Goal: Information Seeking & Learning: Learn about a topic

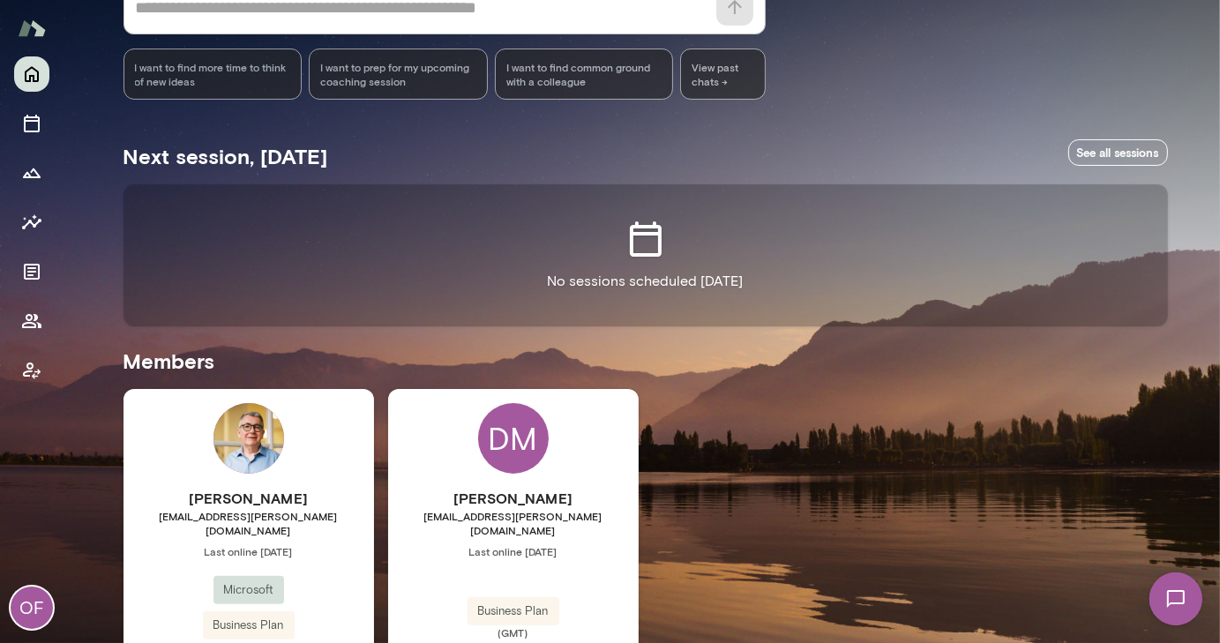
click at [445, 440] on div "DM Deana Murfitt deanamurfitt@mento.co Last online September 30 Business Plan (…" at bounding box center [513, 554] width 251 height 330
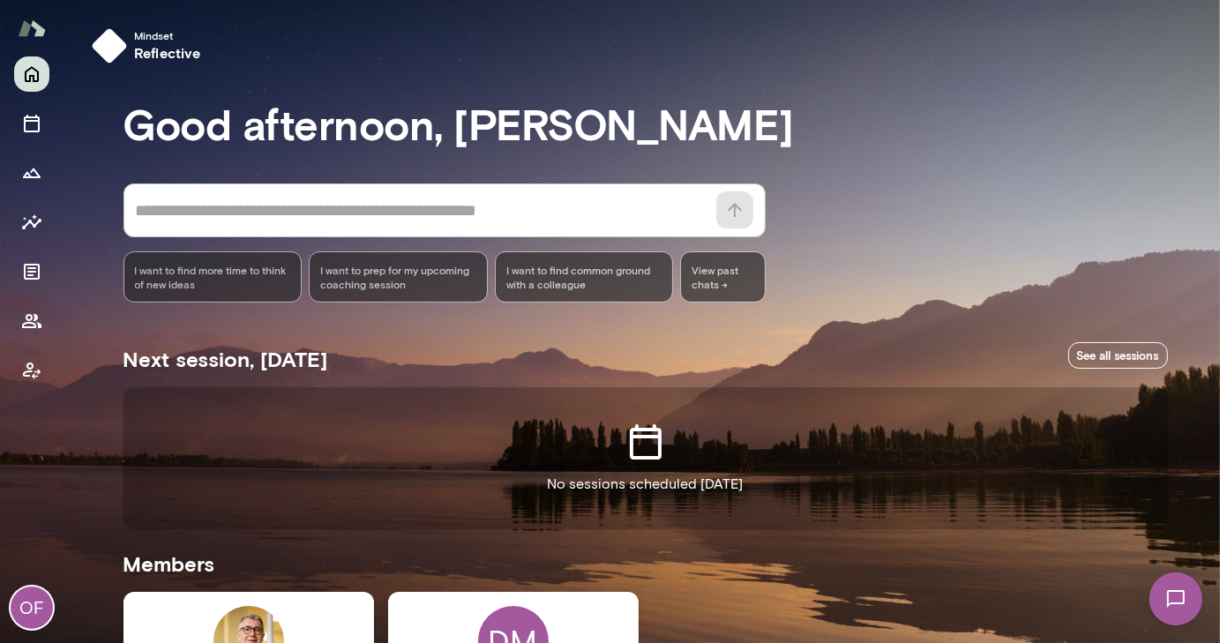
drag, startPoint x: 550, startPoint y: 622, endPoint x: 459, endPoint y: 608, distance: 92.8
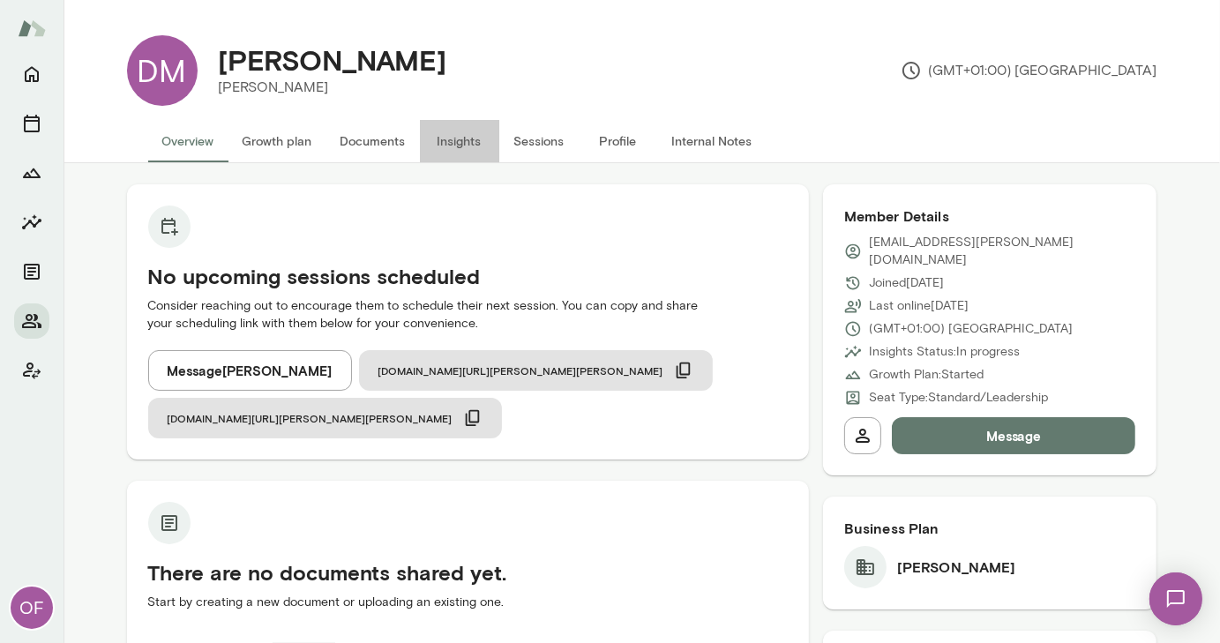
click at [451, 138] on button "Insights" at bounding box center [459, 141] width 79 height 42
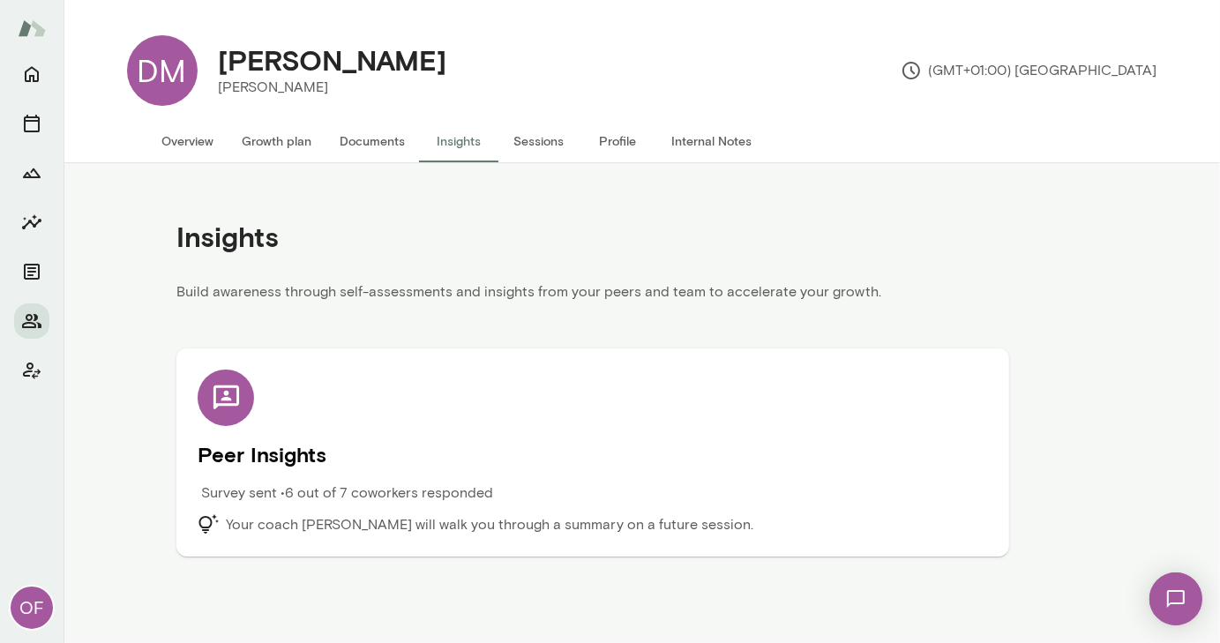
click at [380, 458] on h5 "Peer Insights" at bounding box center [593, 454] width 790 height 28
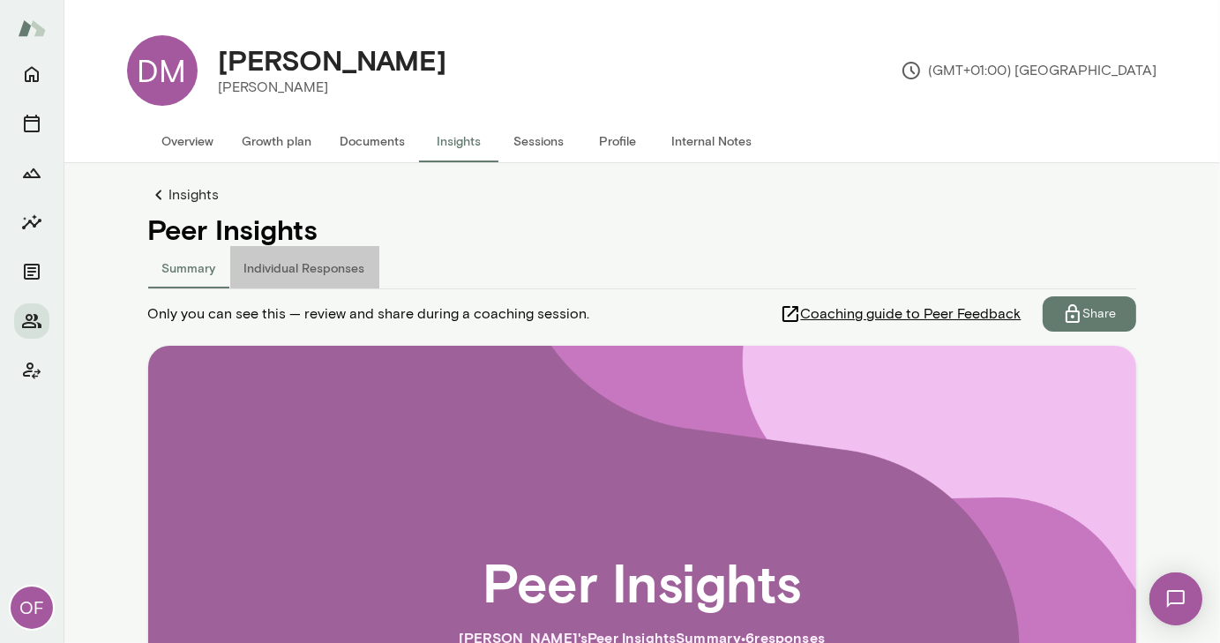
click at [336, 266] on button "Individual Responses" at bounding box center [304, 267] width 149 height 42
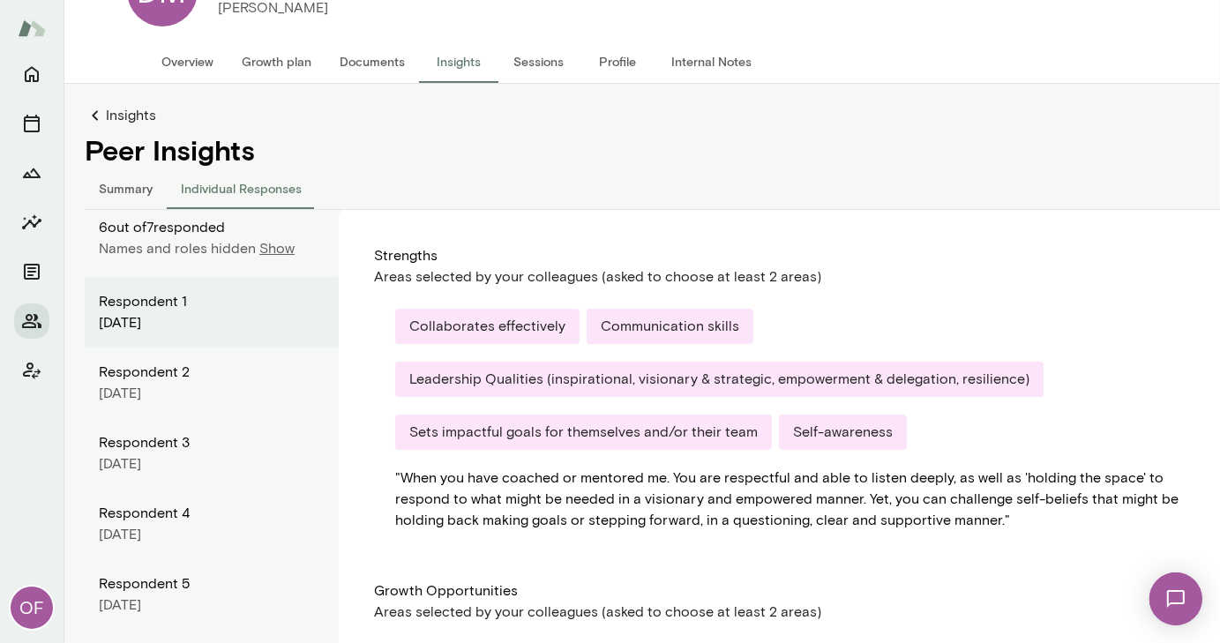
scroll to position [79, 0]
click at [222, 193] on button "Individual Responses" at bounding box center [241, 189] width 149 height 42
click at [126, 189] on button "Summary" at bounding box center [126, 189] width 82 height 42
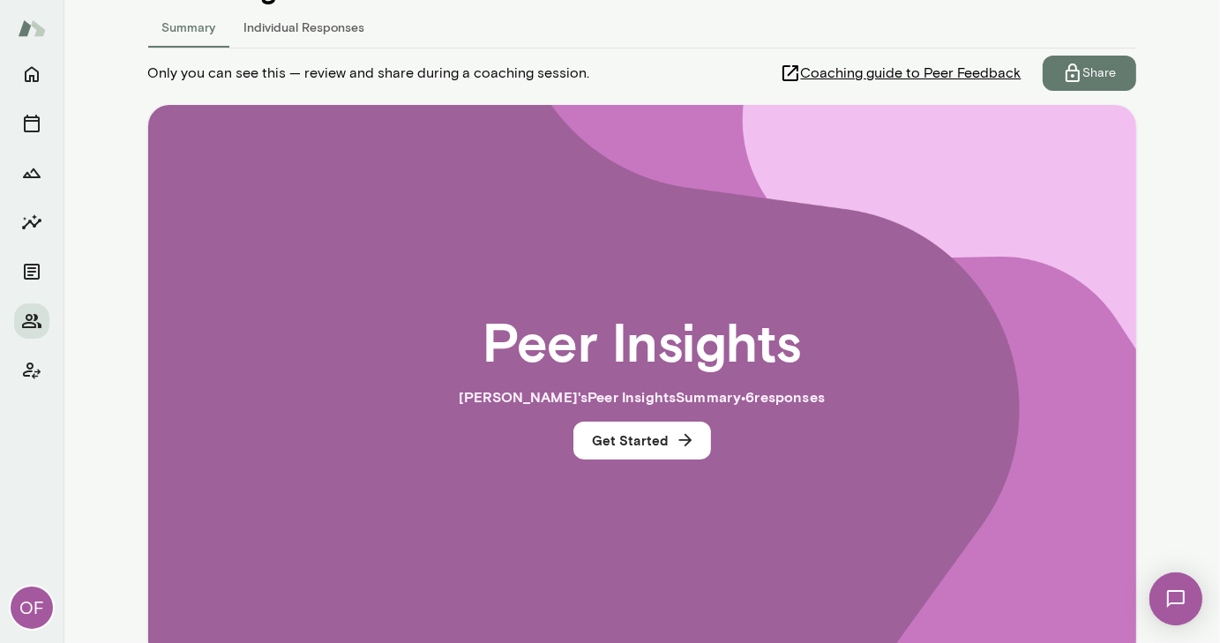
scroll to position [351, 0]
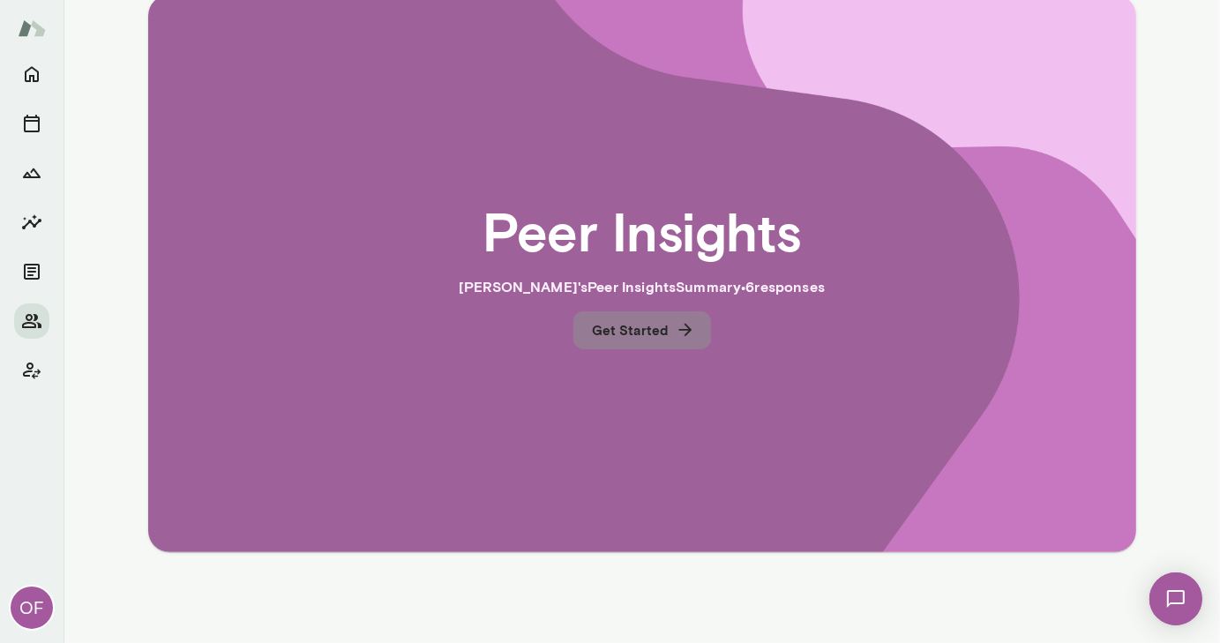
click at [651, 333] on button "Get Started" at bounding box center [642, 329] width 138 height 37
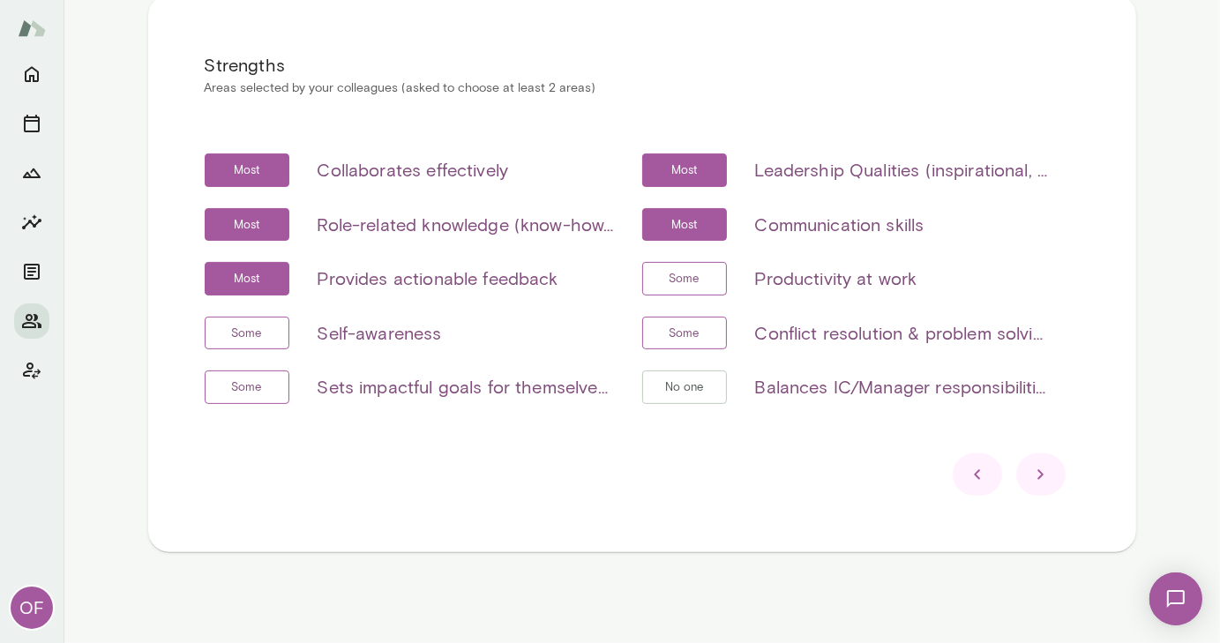
click at [1039, 470] on icon at bounding box center [1040, 474] width 21 height 21
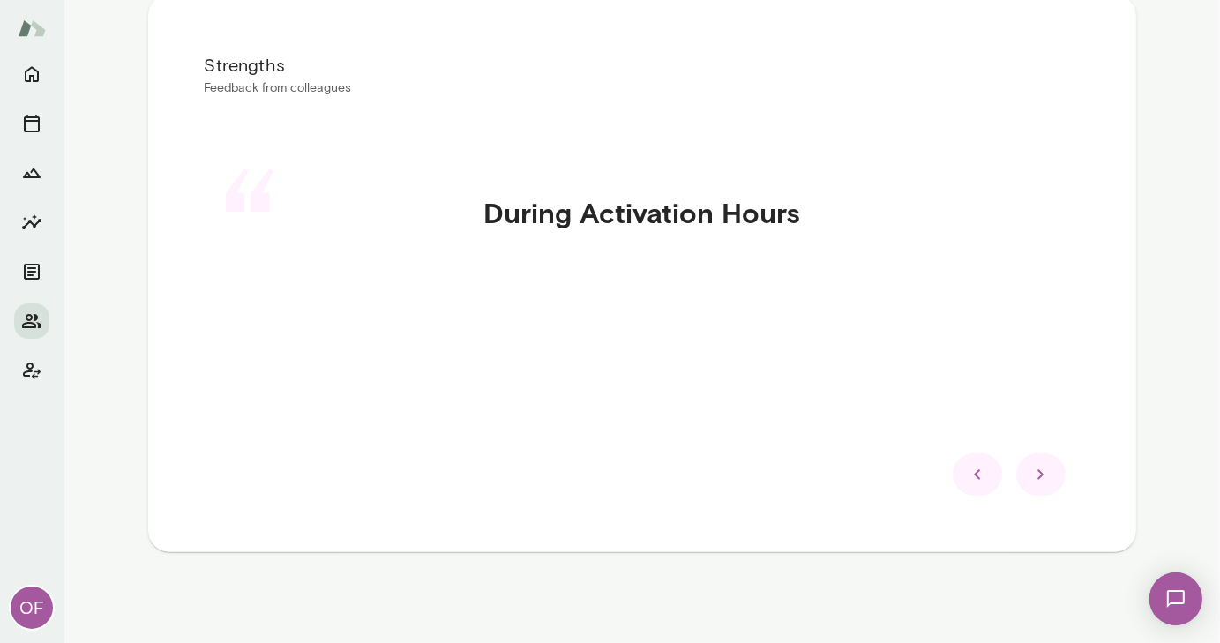
click at [1039, 470] on icon at bounding box center [1040, 474] width 21 height 21
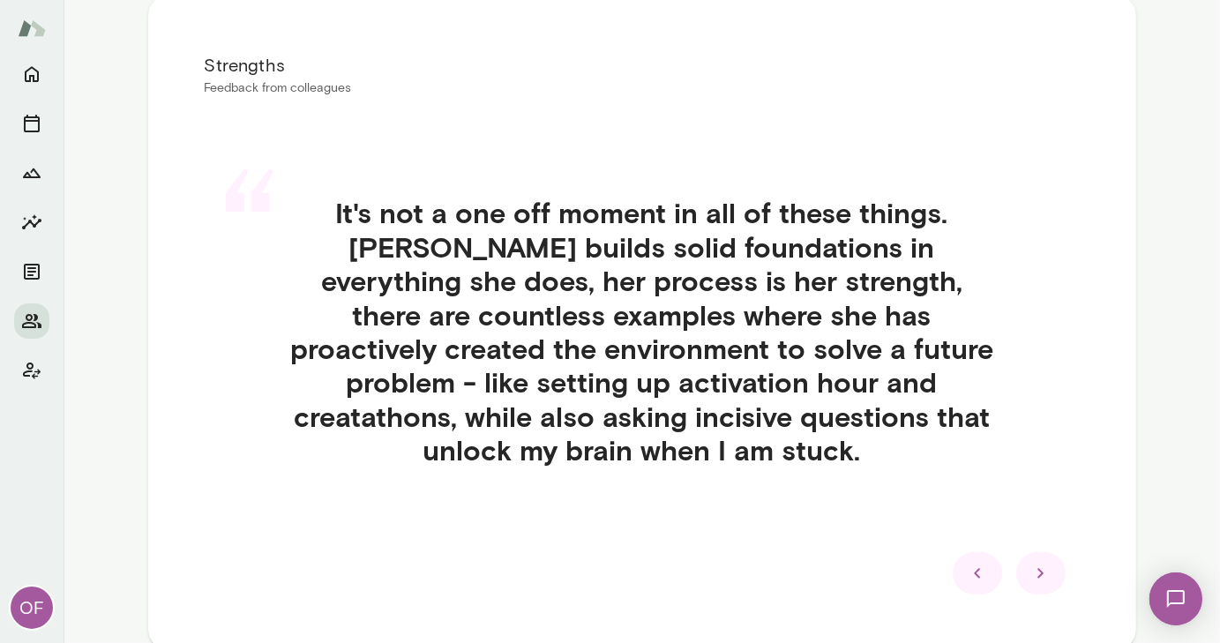
click at [1037, 568] on icon at bounding box center [1040, 573] width 6 height 10
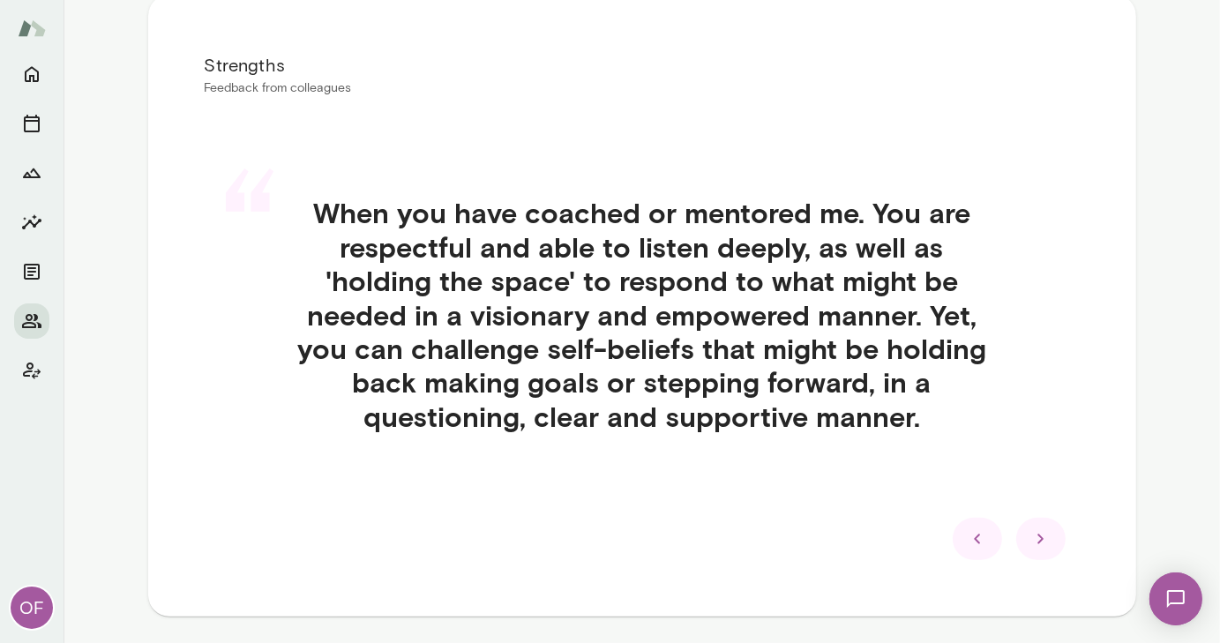
click at [1037, 535] on icon at bounding box center [1040, 540] width 6 height 10
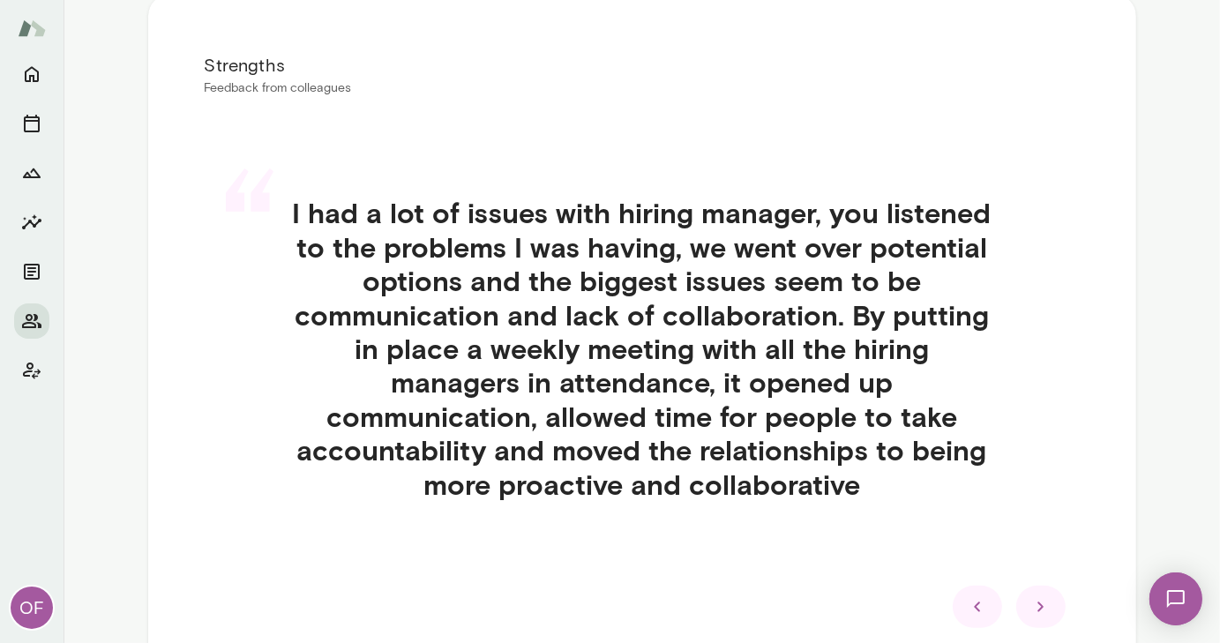
scroll to position [340, 0]
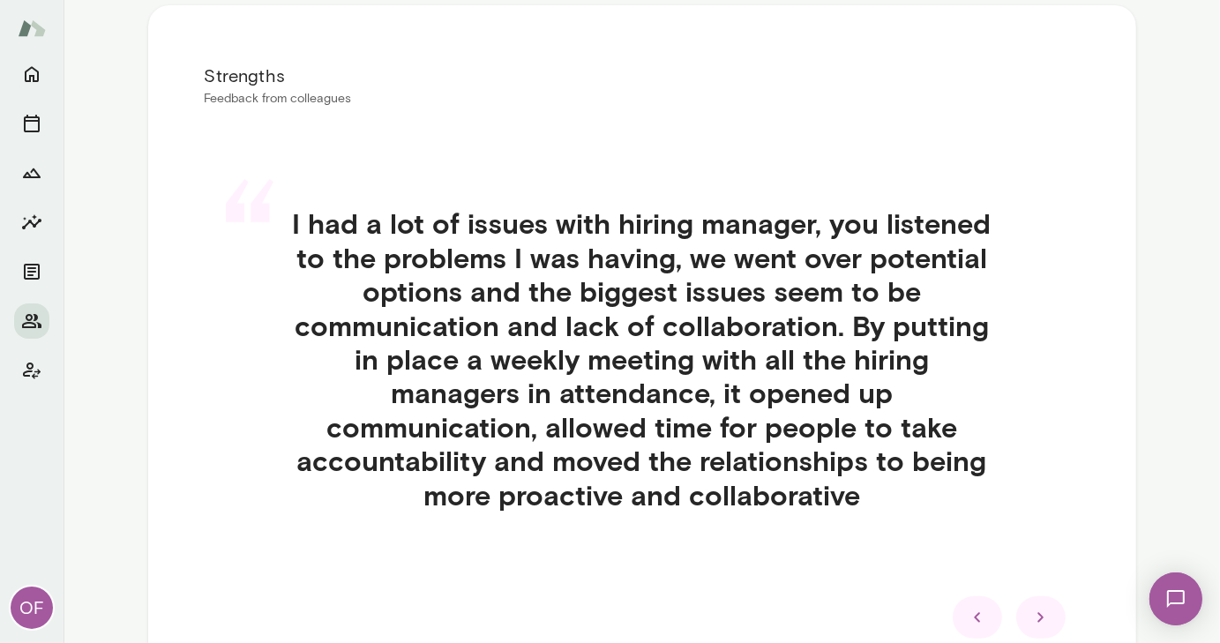
click at [1037, 616] on icon at bounding box center [1040, 617] width 6 height 10
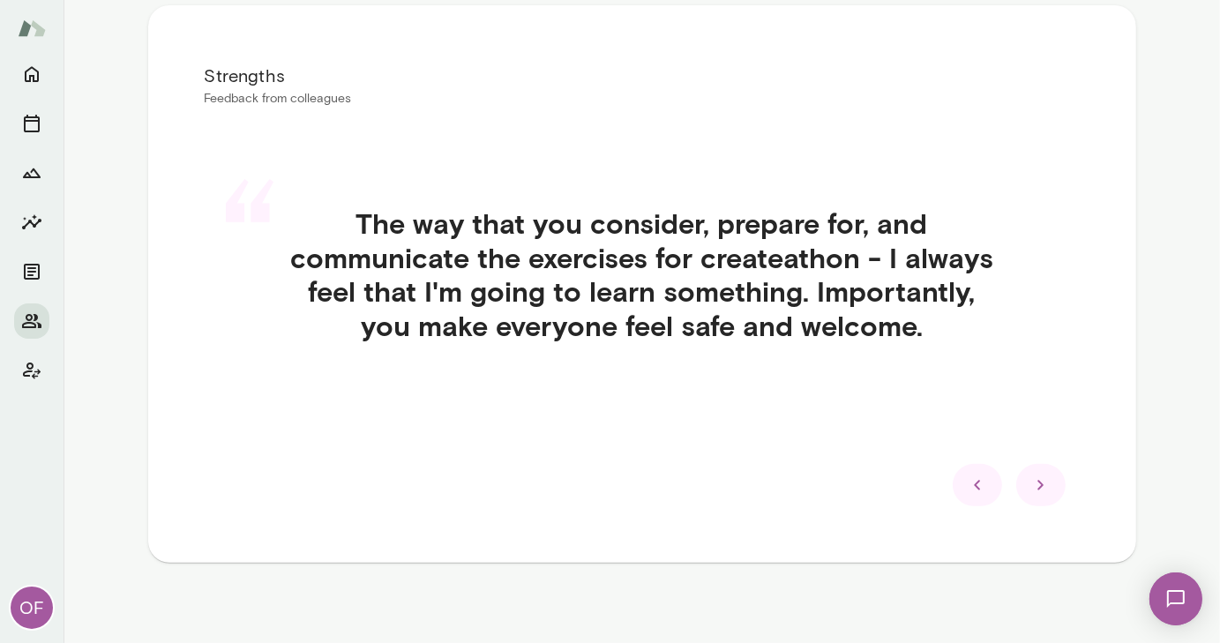
click at [1031, 478] on icon at bounding box center [1040, 485] width 21 height 21
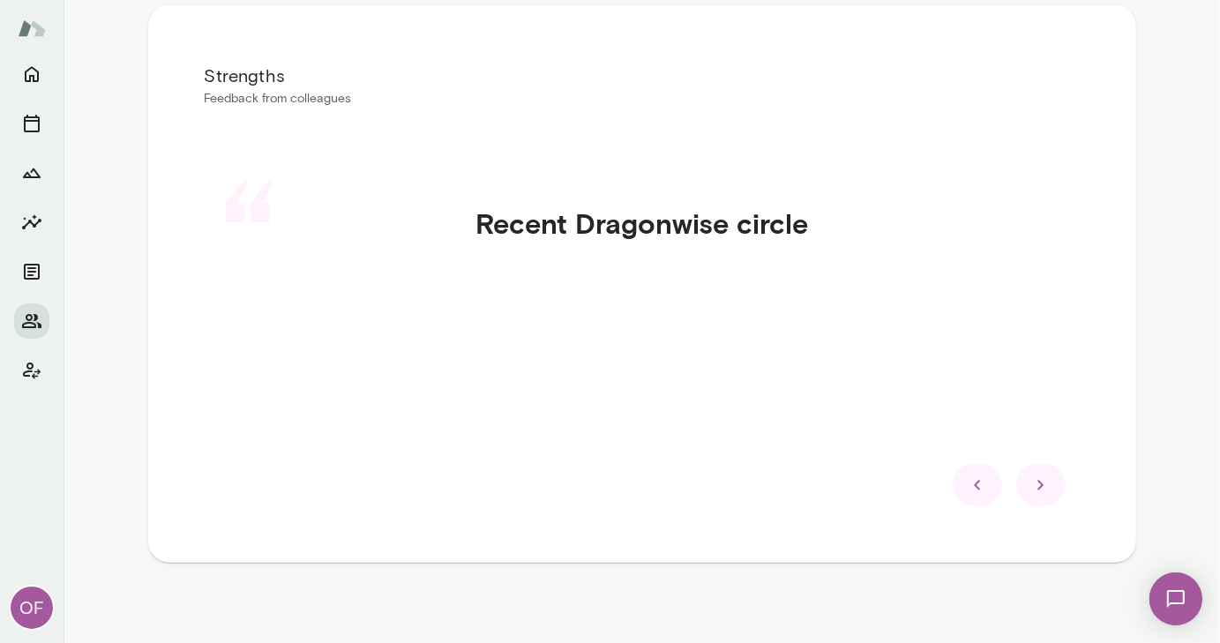
click at [1031, 478] on icon at bounding box center [1040, 485] width 21 height 21
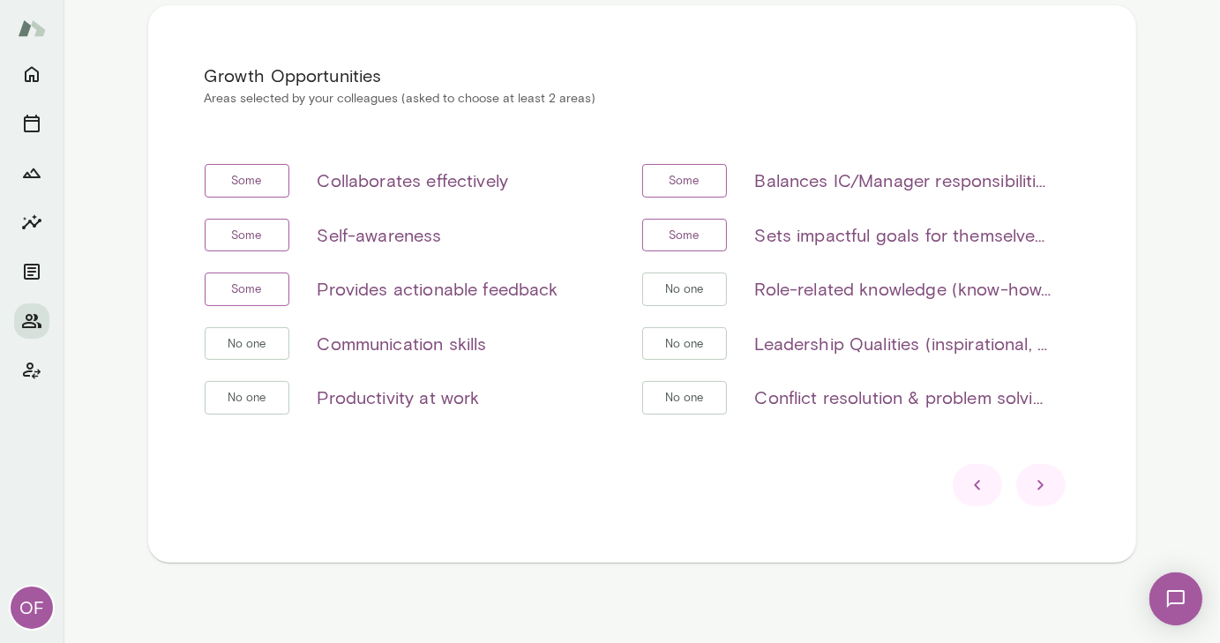
click at [1039, 477] on icon at bounding box center [1040, 485] width 21 height 21
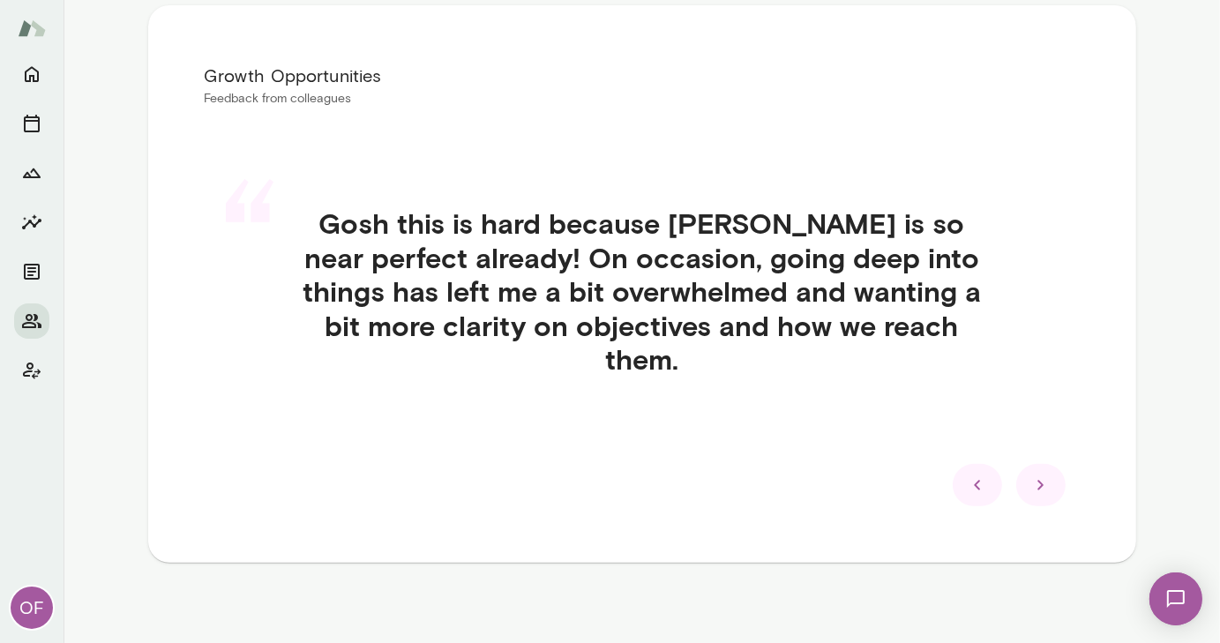
click at [1039, 477] on icon at bounding box center [1040, 485] width 21 height 21
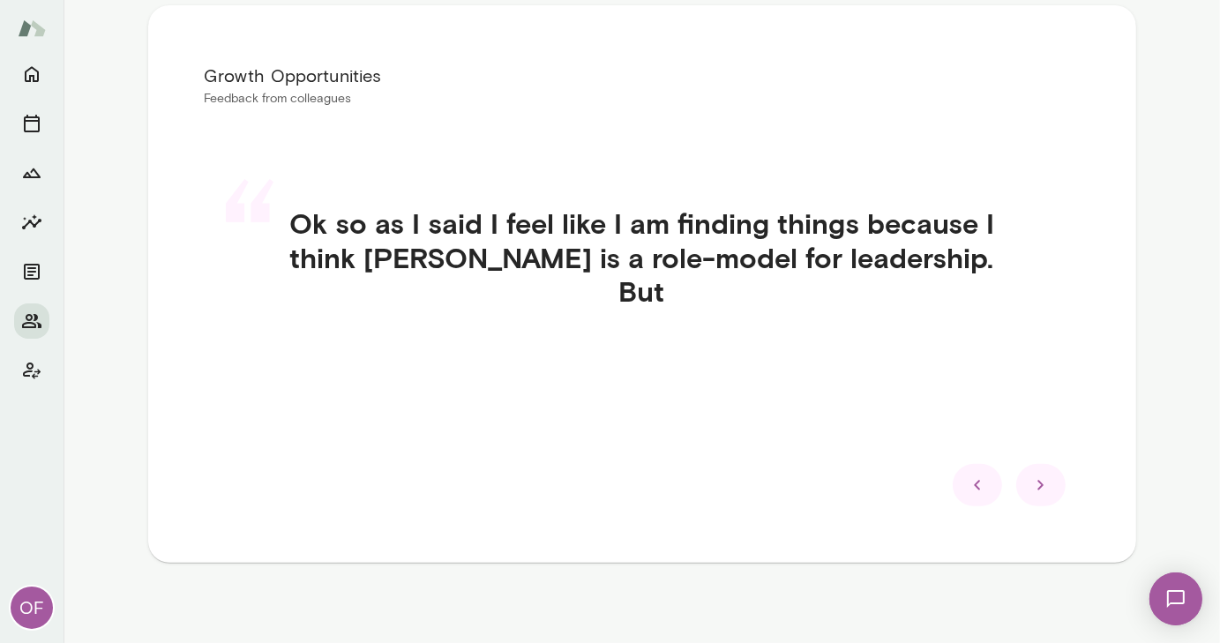
click at [1039, 477] on icon at bounding box center [1040, 485] width 21 height 21
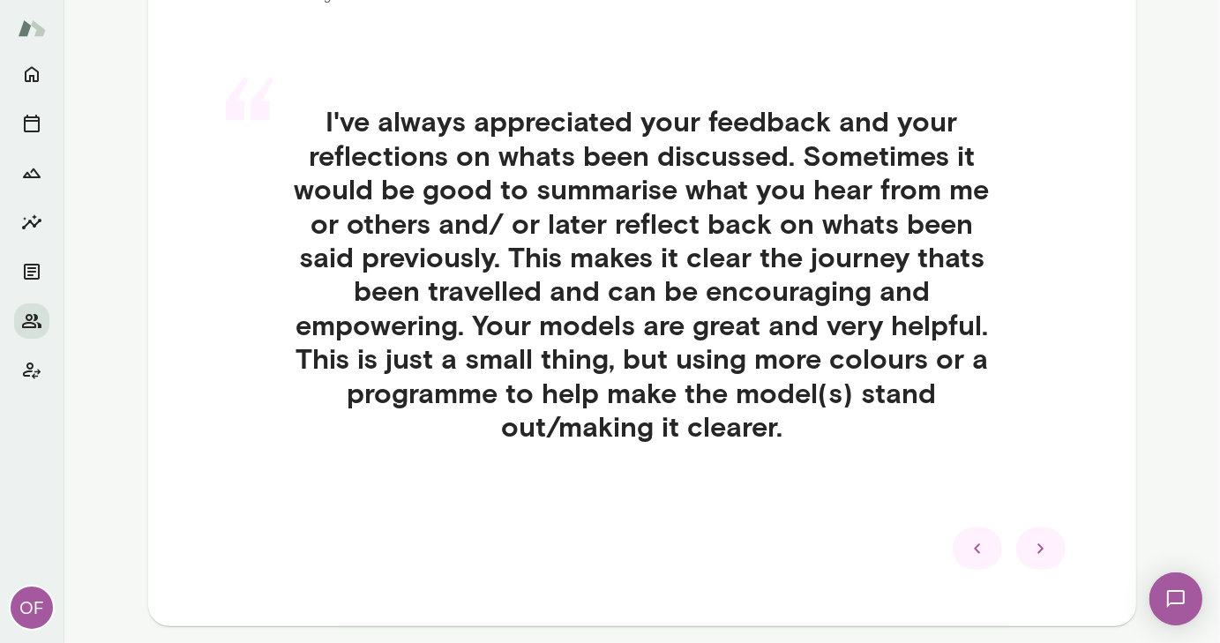
click at [967, 544] on icon at bounding box center [977, 548] width 21 height 21
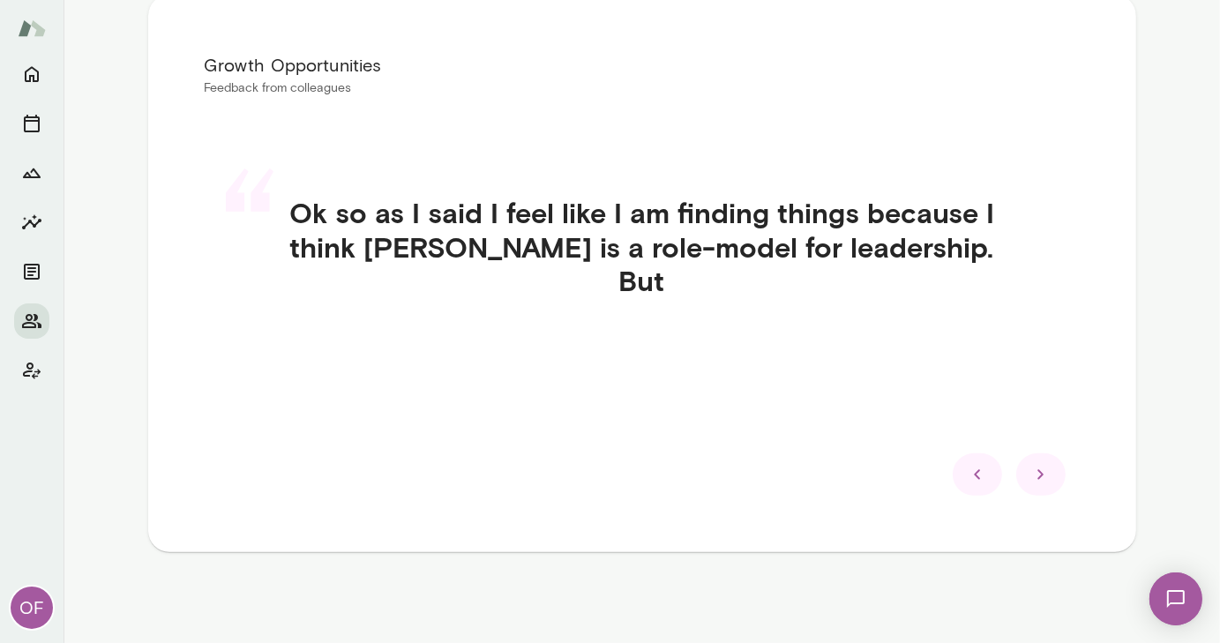
click at [1037, 472] on icon at bounding box center [1040, 474] width 21 height 21
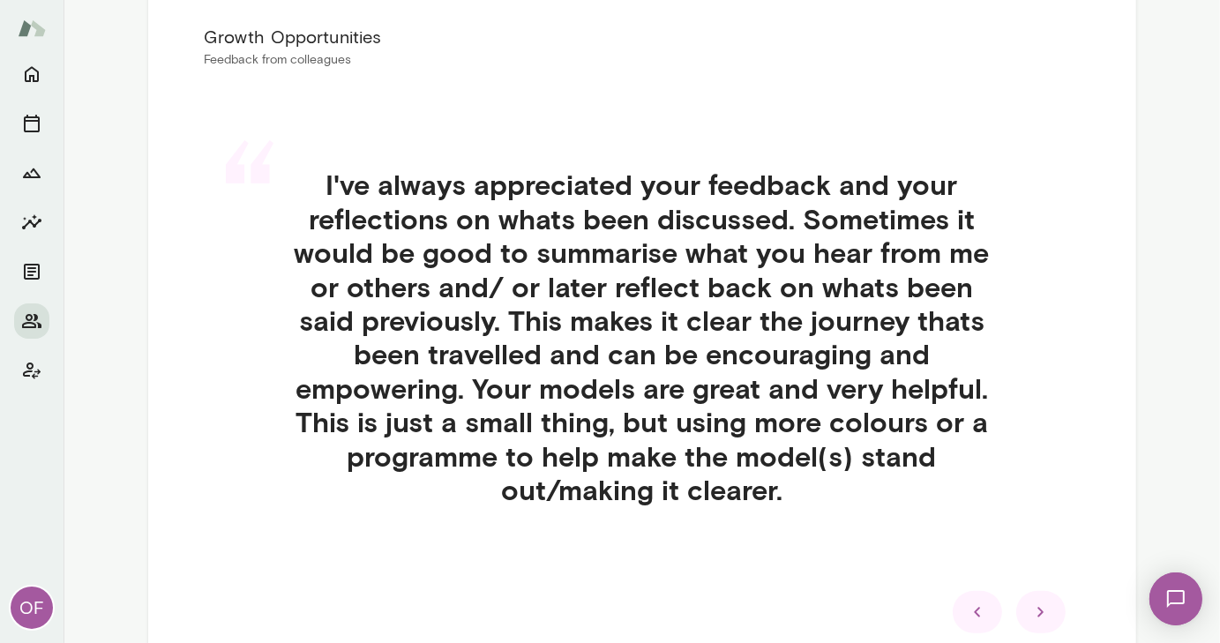
click at [1030, 606] on icon at bounding box center [1040, 612] width 21 height 21
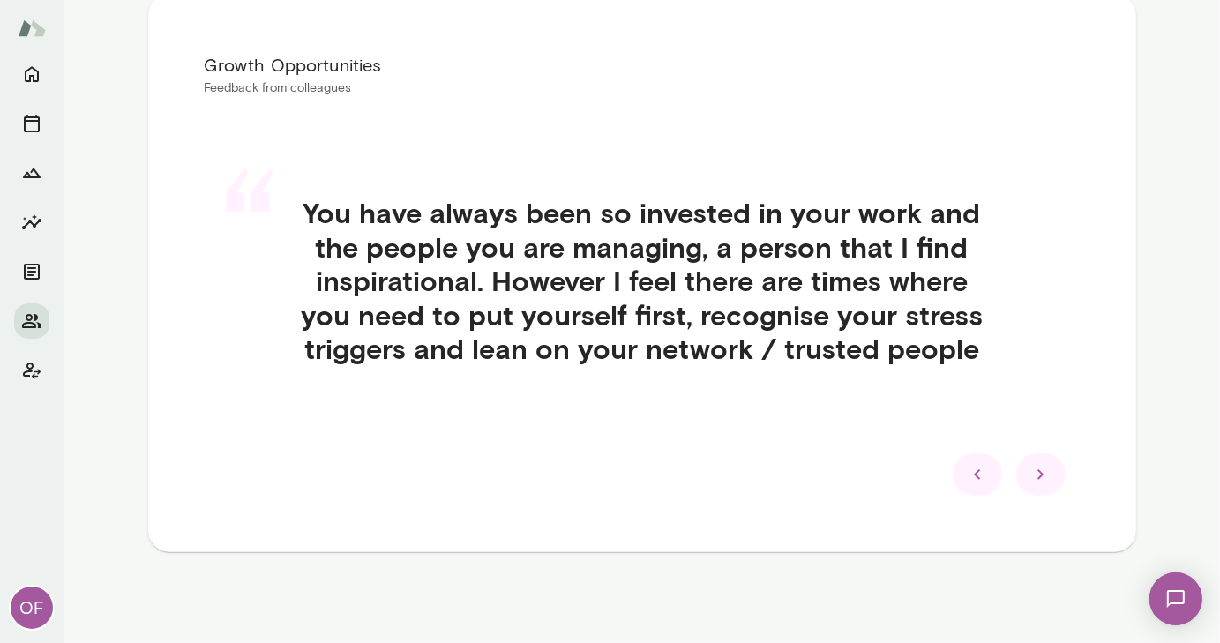
click at [1037, 472] on icon at bounding box center [1040, 475] width 6 height 10
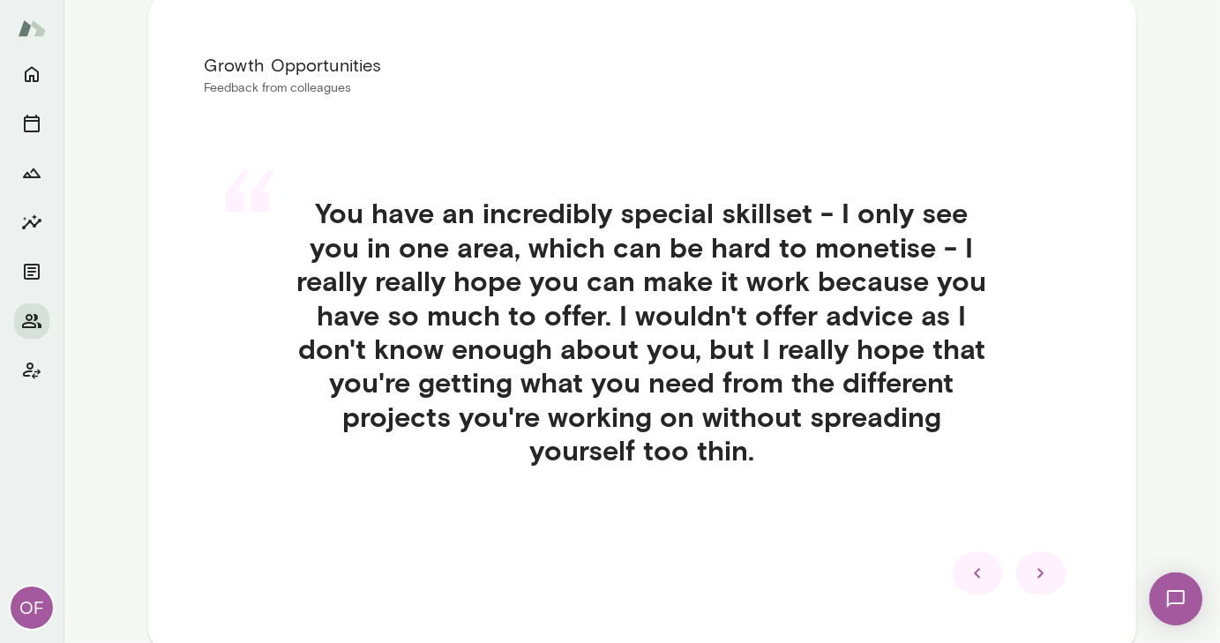
scroll to position [379, 0]
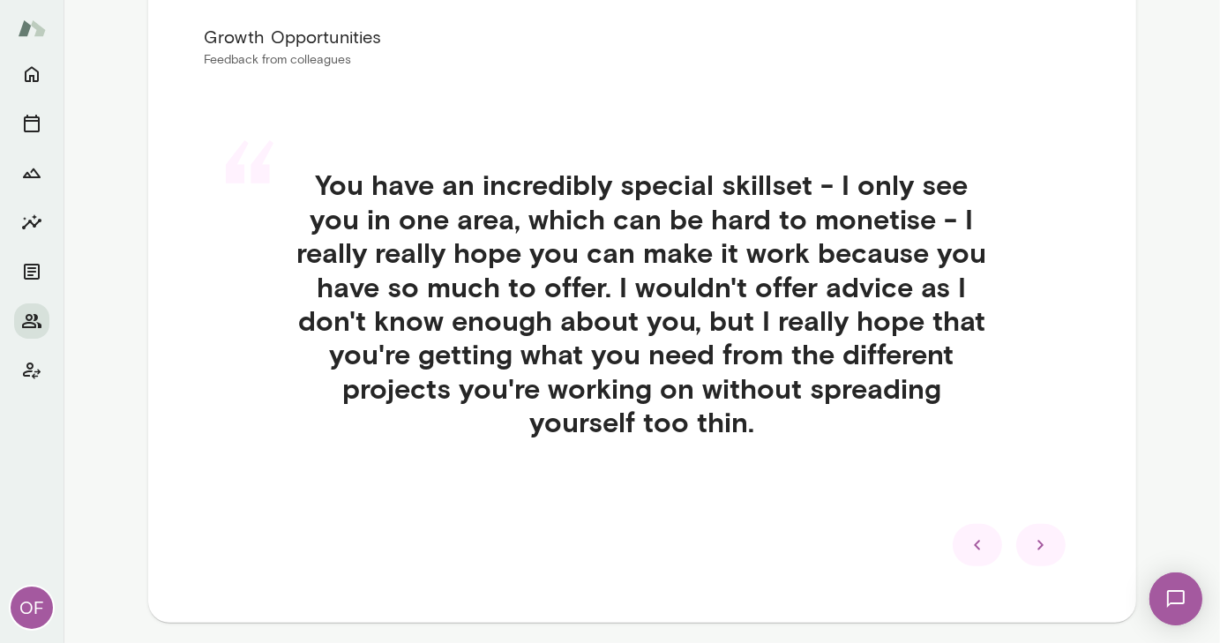
click at [1042, 532] on div at bounding box center [1040, 545] width 49 height 42
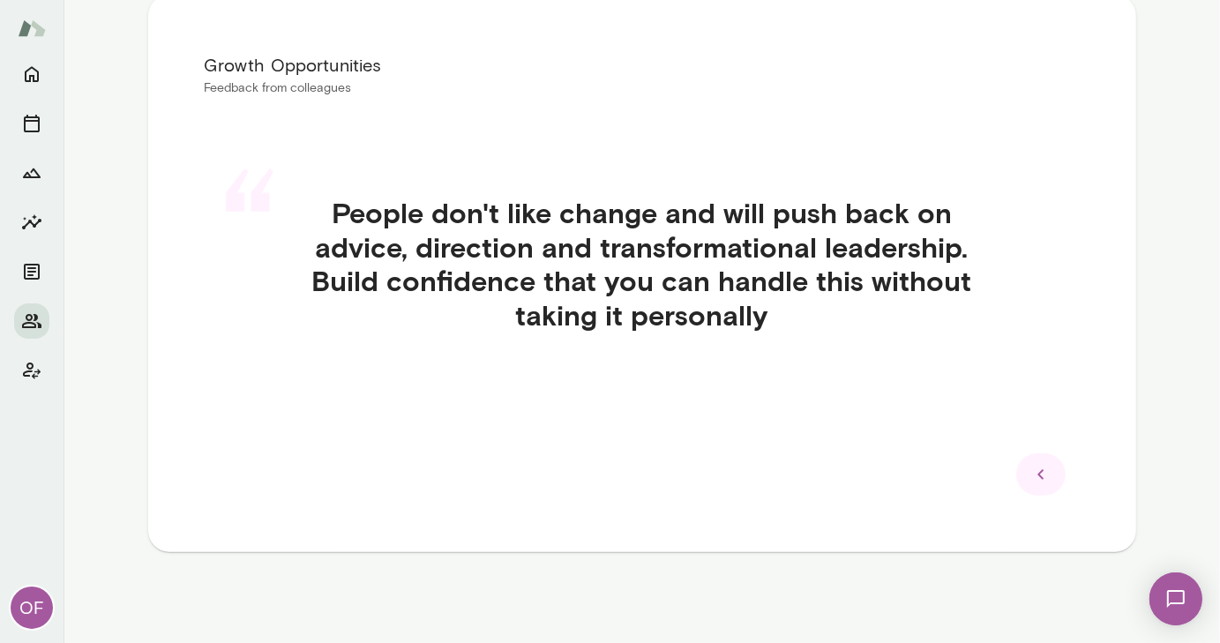
click at [1030, 464] on icon at bounding box center [1040, 474] width 21 height 21
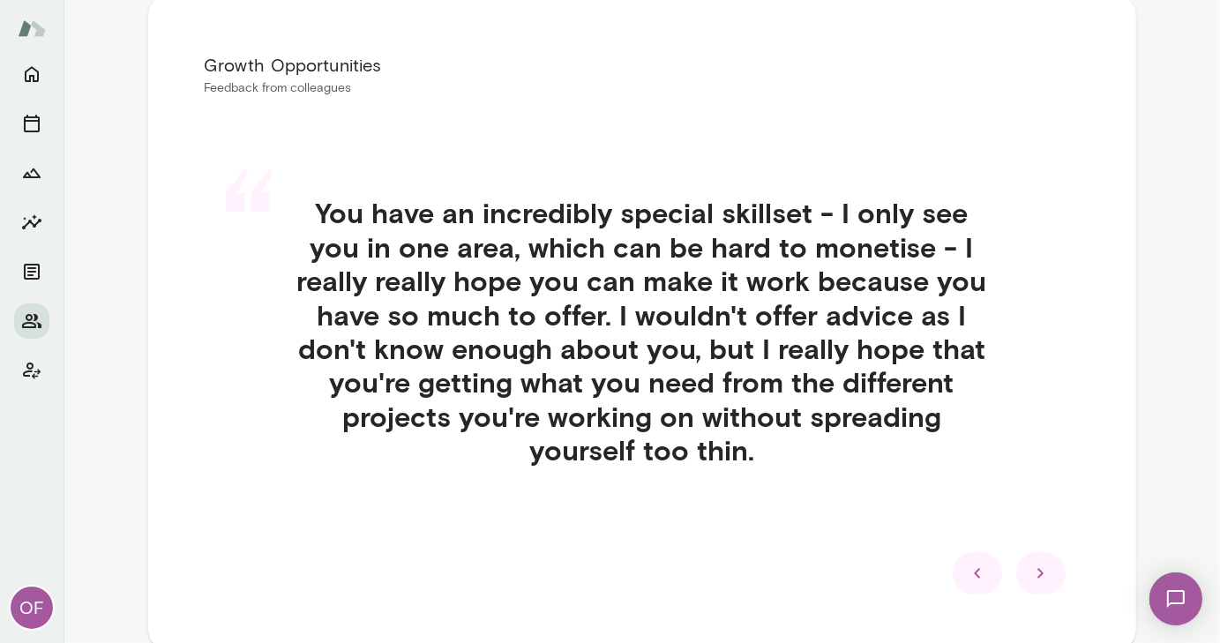
click at [969, 567] on icon at bounding box center [977, 573] width 21 height 21
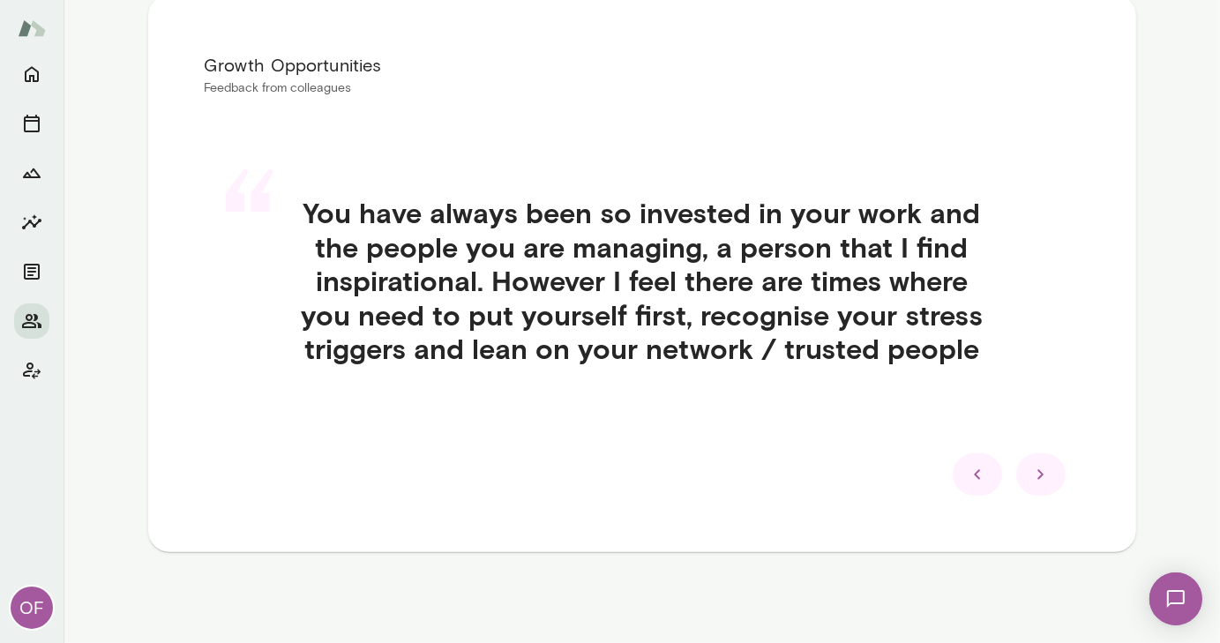
click at [969, 567] on div "Insights Peer Insights Summary Individual Responses Only you can see this — rev…" at bounding box center [642, 227] width 988 height 789
click at [967, 467] on icon at bounding box center [977, 474] width 21 height 21
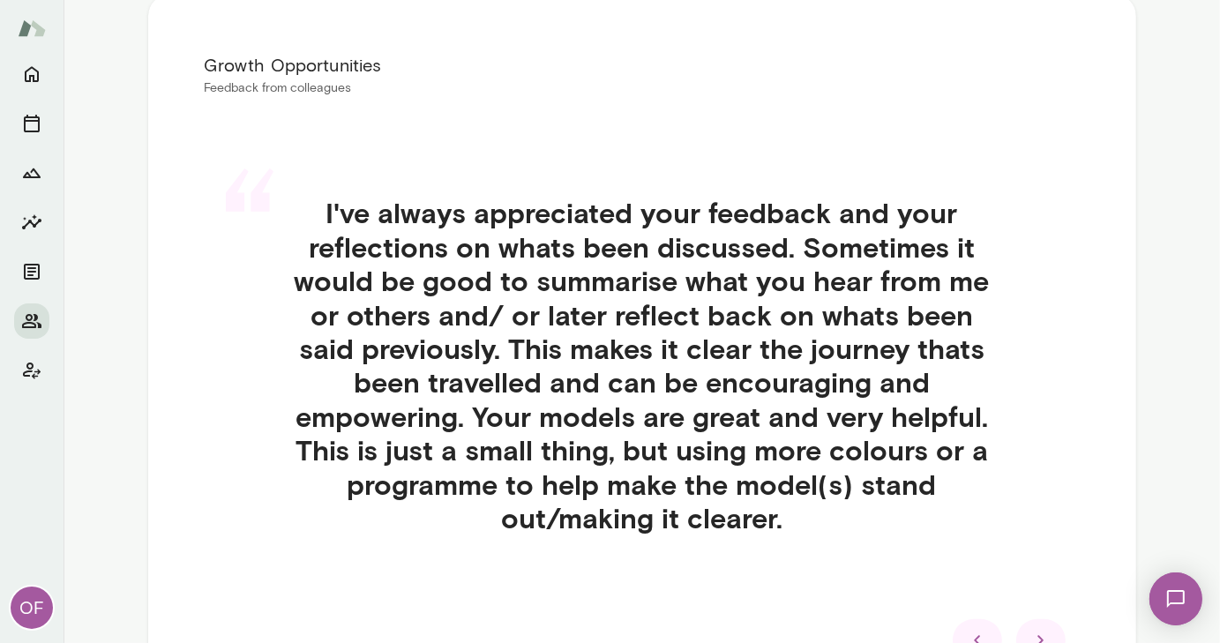
click at [976, 633] on icon at bounding box center [977, 640] width 21 height 21
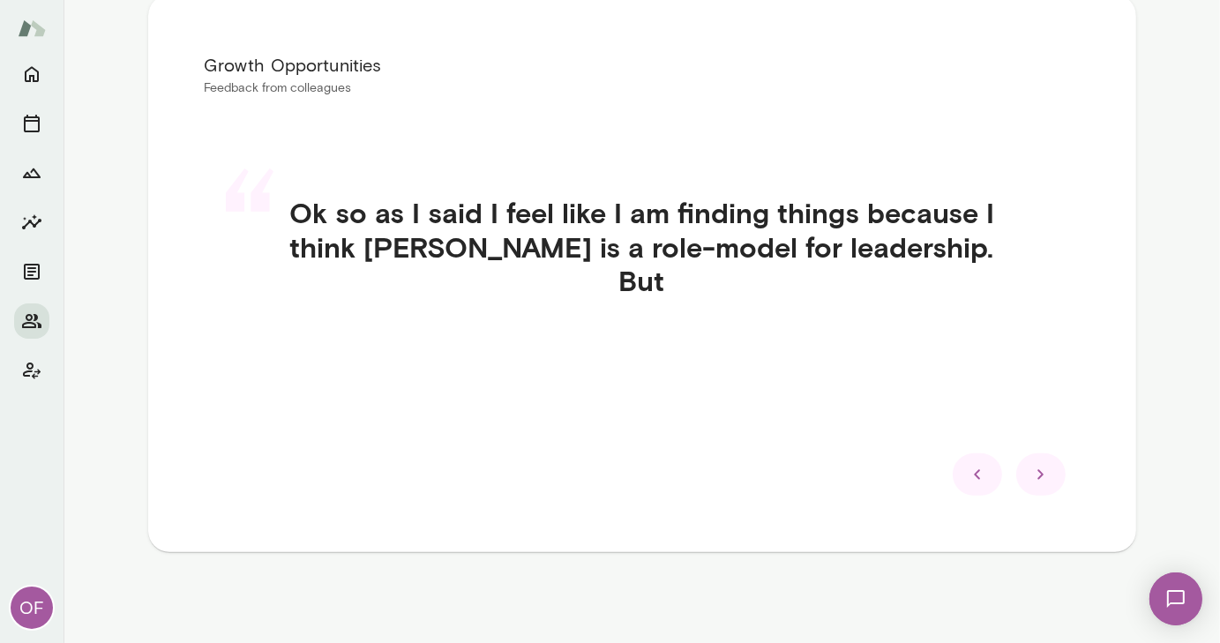
click at [976, 467] on icon at bounding box center [977, 474] width 21 height 21
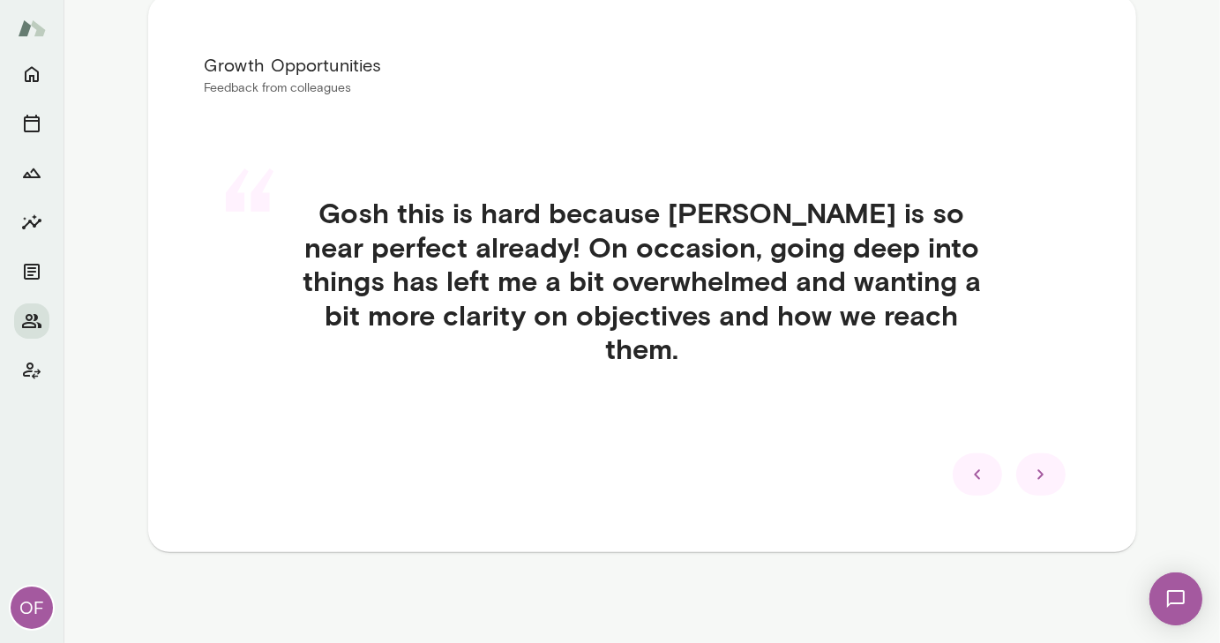
click at [976, 467] on icon at bounding box center [977, 474] width 21 height 21
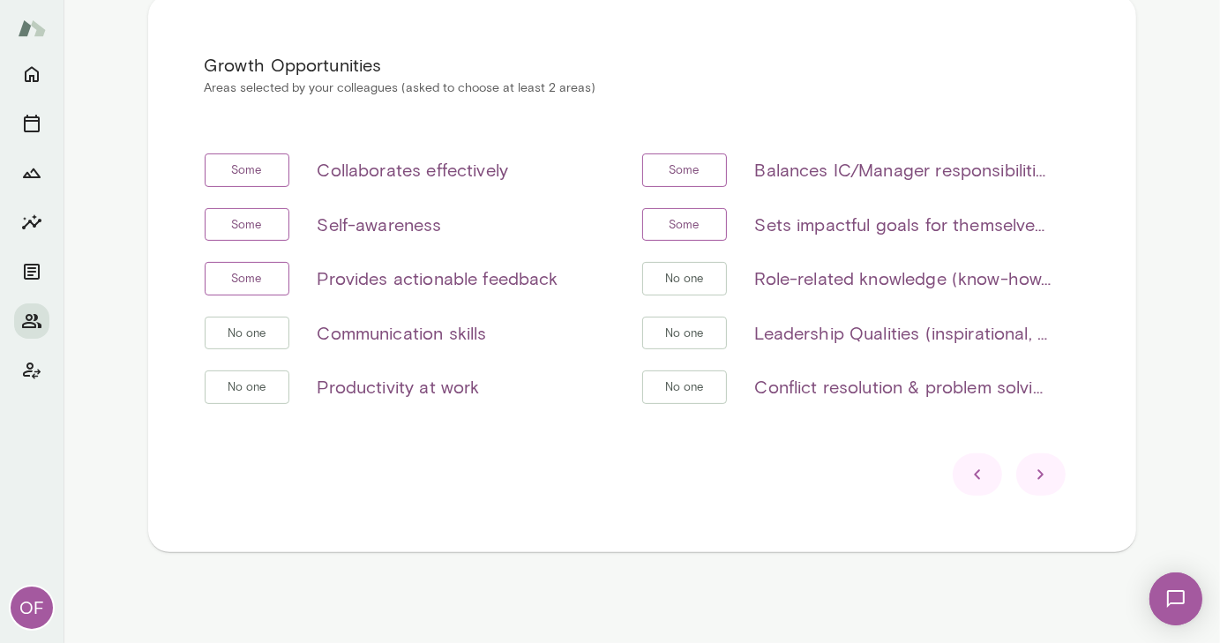
click at [976, 467] on icon at bounding box center [977, 474] width 21 height 21
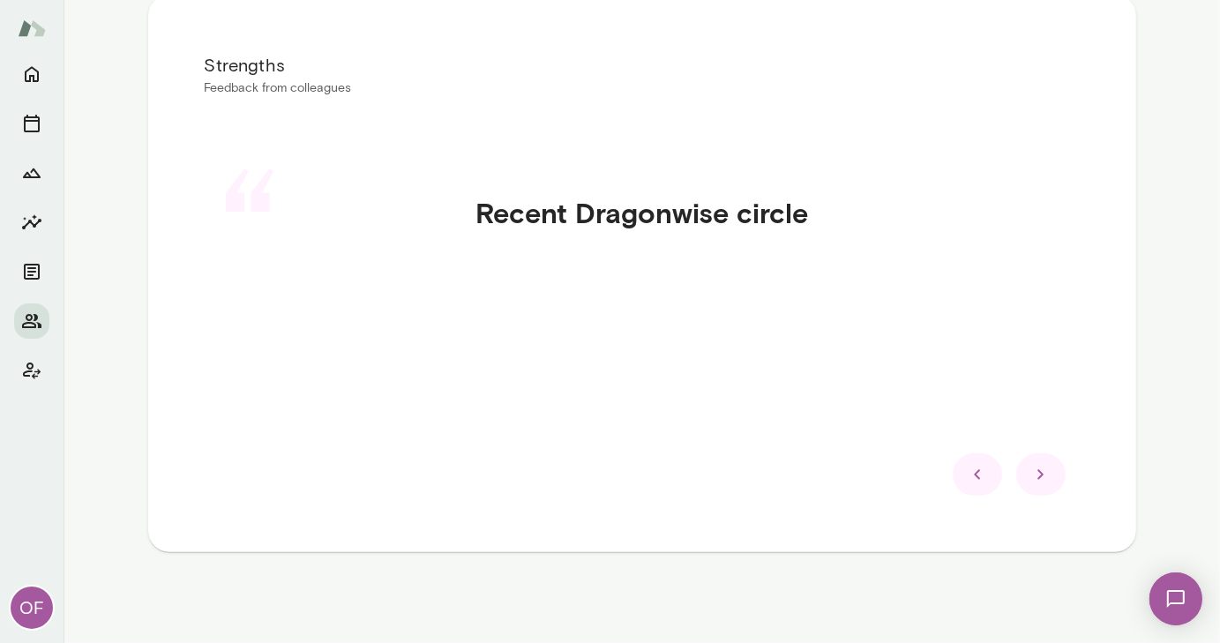
click at [976, 467] on icon at bounding box center [977, 474] width 21 height 21
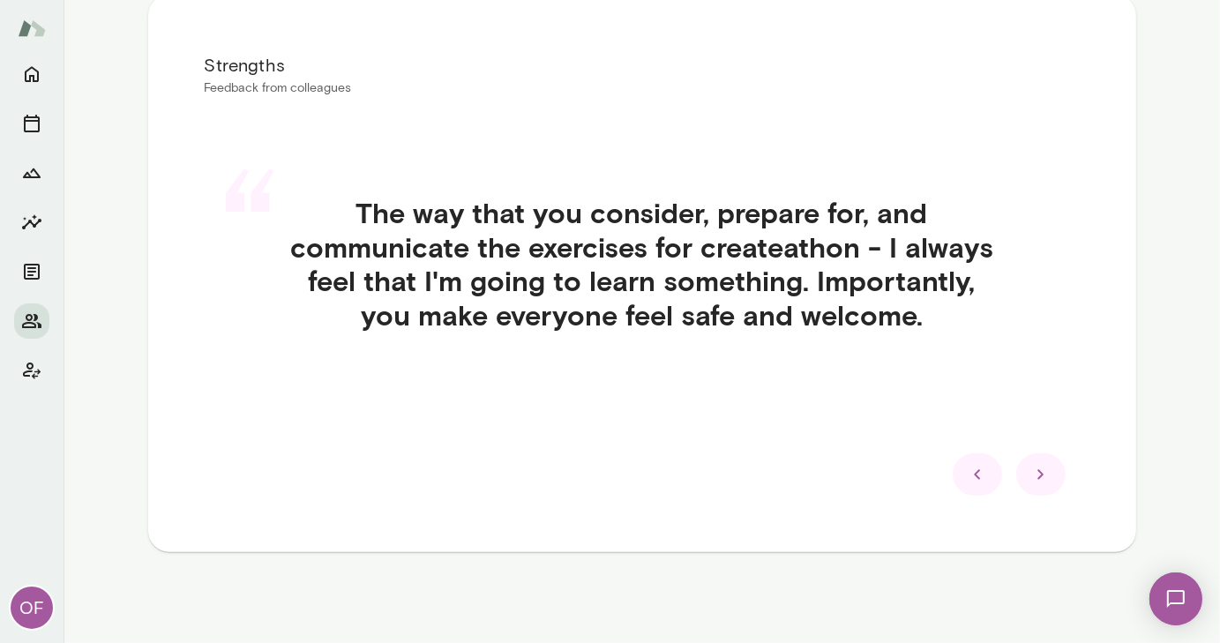
click at [976, 467] on icon at bounding box center [977, 474] width 21 height 21
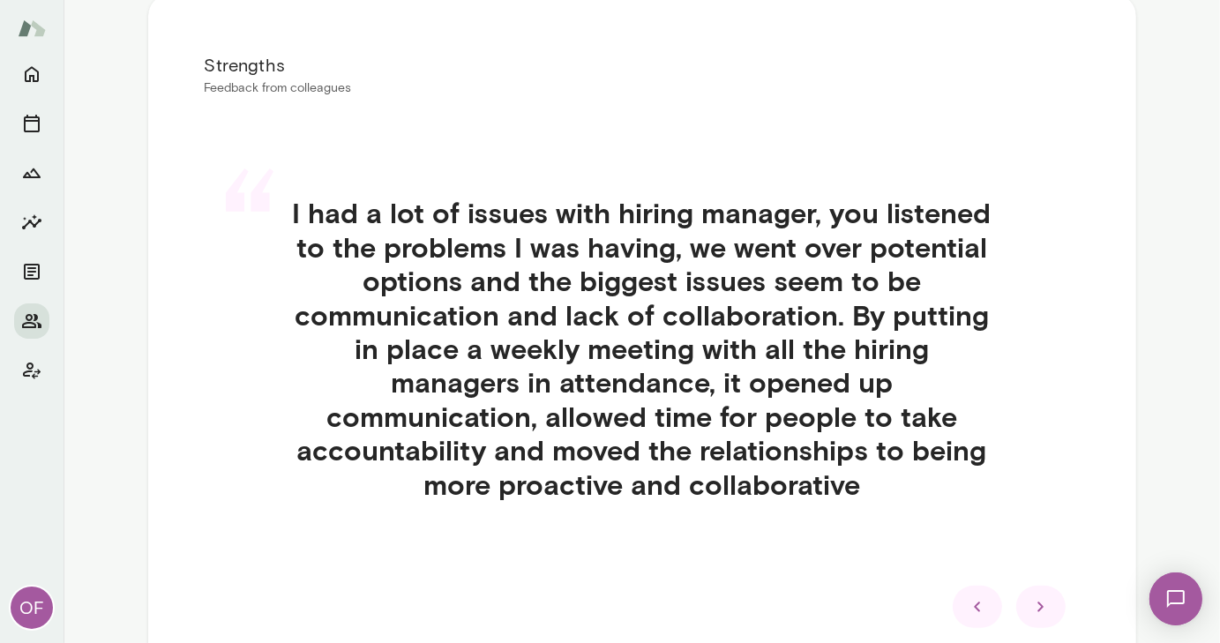
click at [976, 467] on h4 "I had a lot of issues with hiring manager, you listened to the problems I was h…" at bounding box center [642, 348] width 790 height 305
click at [971, 594] on div at bounding box center [977, 607] width 49 height 42
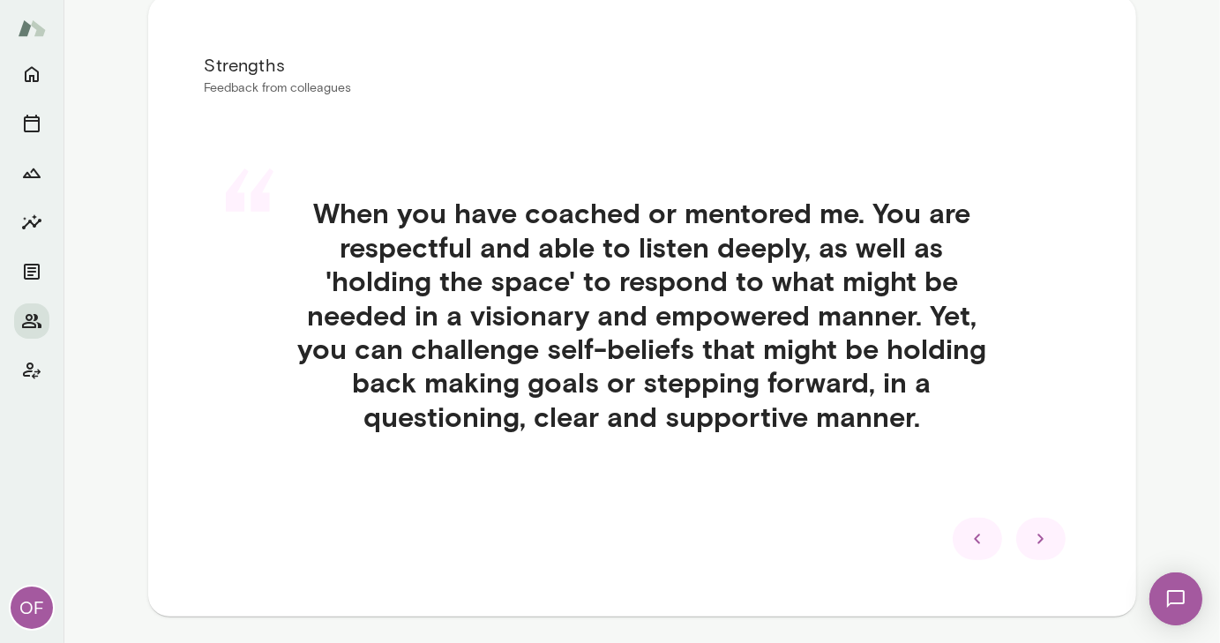
click at [970, 538] on icon at bounding box center [977, 538] width 21 height 21
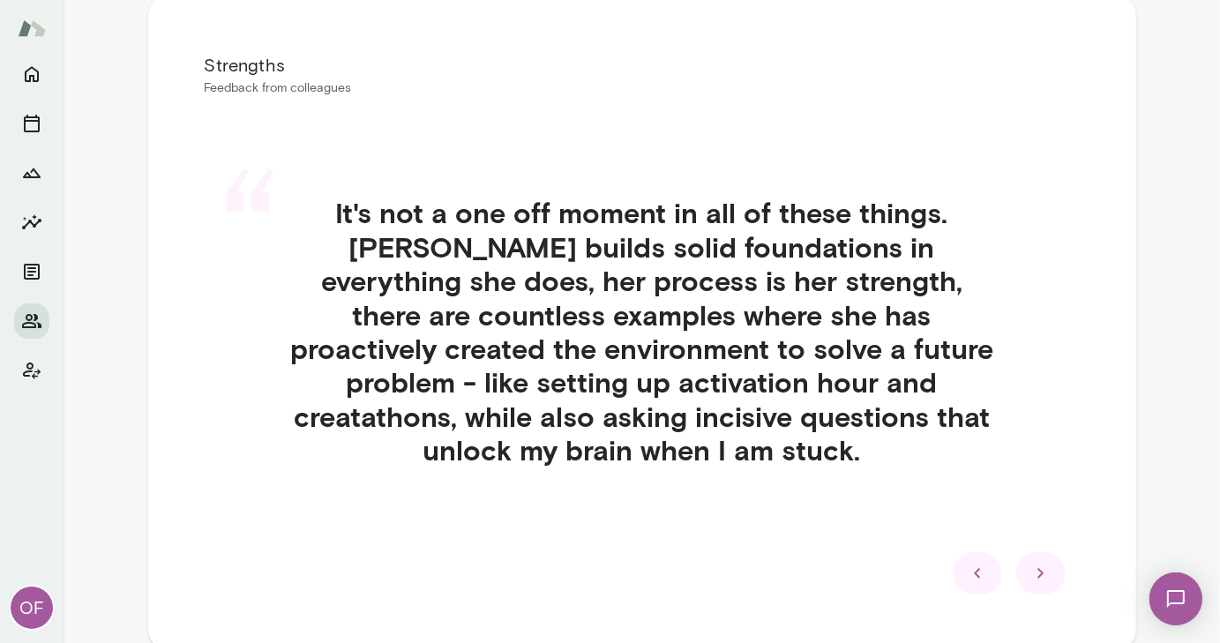
click at [970, 563] on icon at bounding box center [977, 573] width 21 height 21
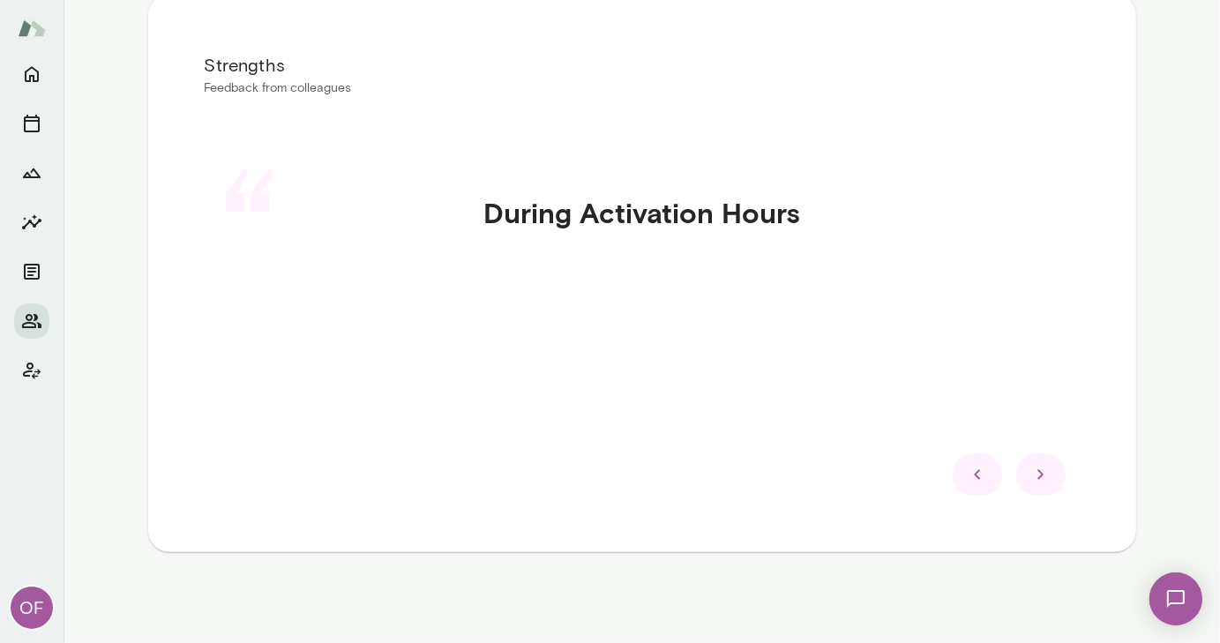
click at [974, 473] on icon at bounding box center [977, 475] width 6 height 10
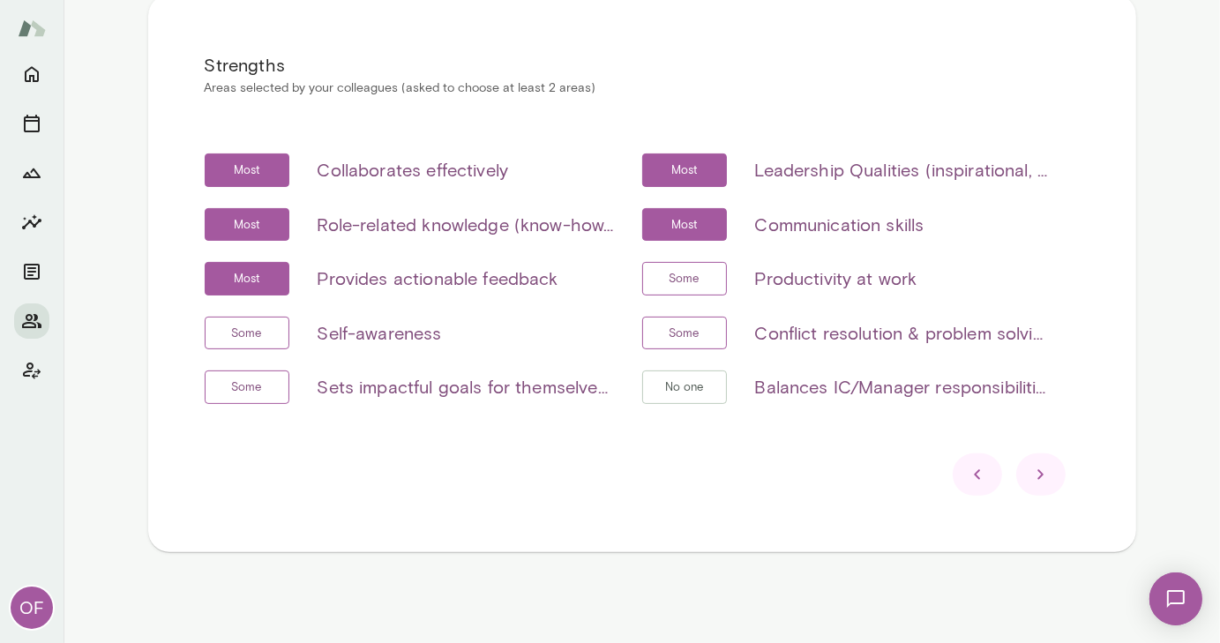
click at [974, 473] on icon at bounding box center [977, 475] width 6 height 10
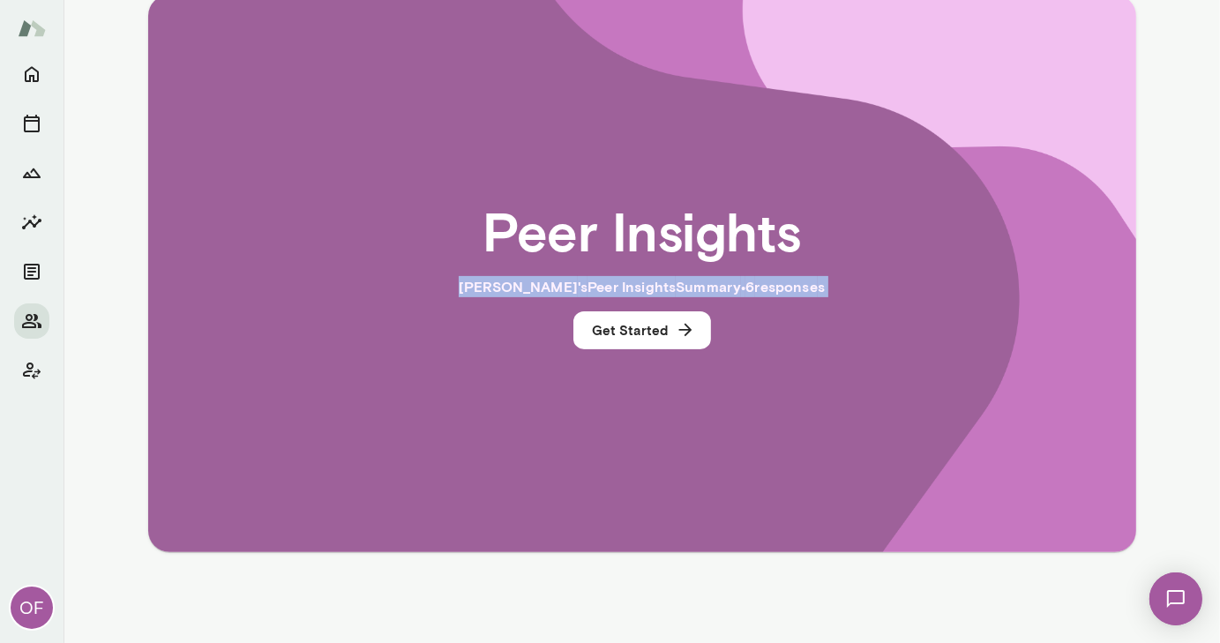
click at [968, 473] on div "Peer Insights Deana 's Peer Insights Summary • 6 response s Get Started" at bounding box center [642, 273] width 875 height 445
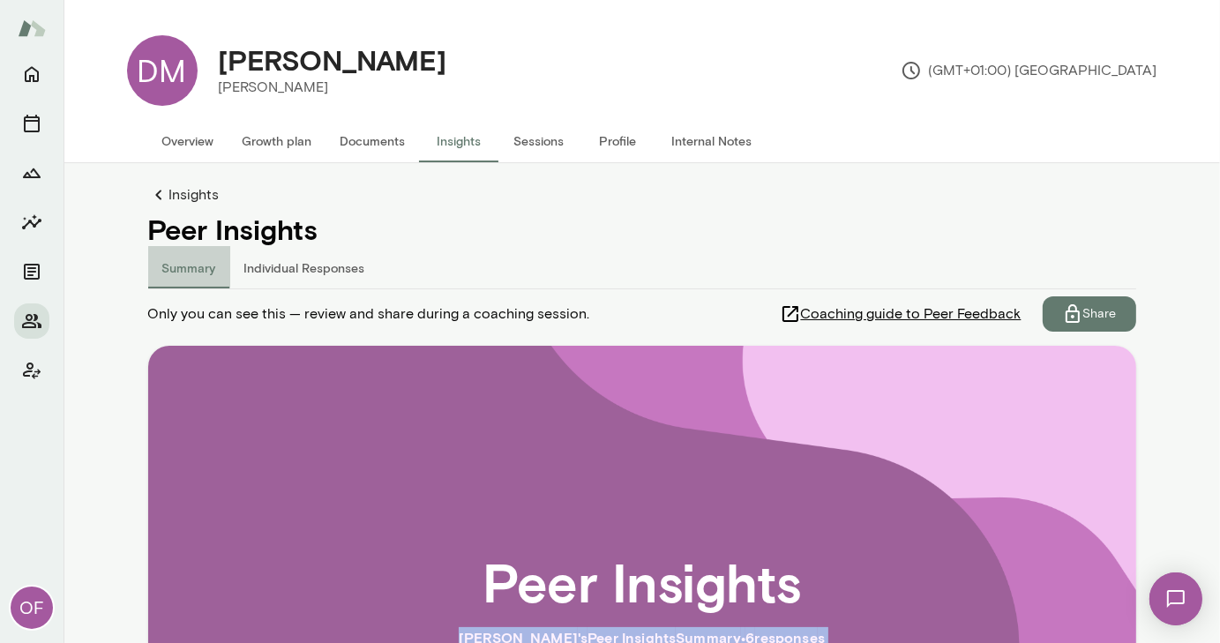
click at [169, 269] on button "Summary" at bounding box center [189, 267] width 82 height 42
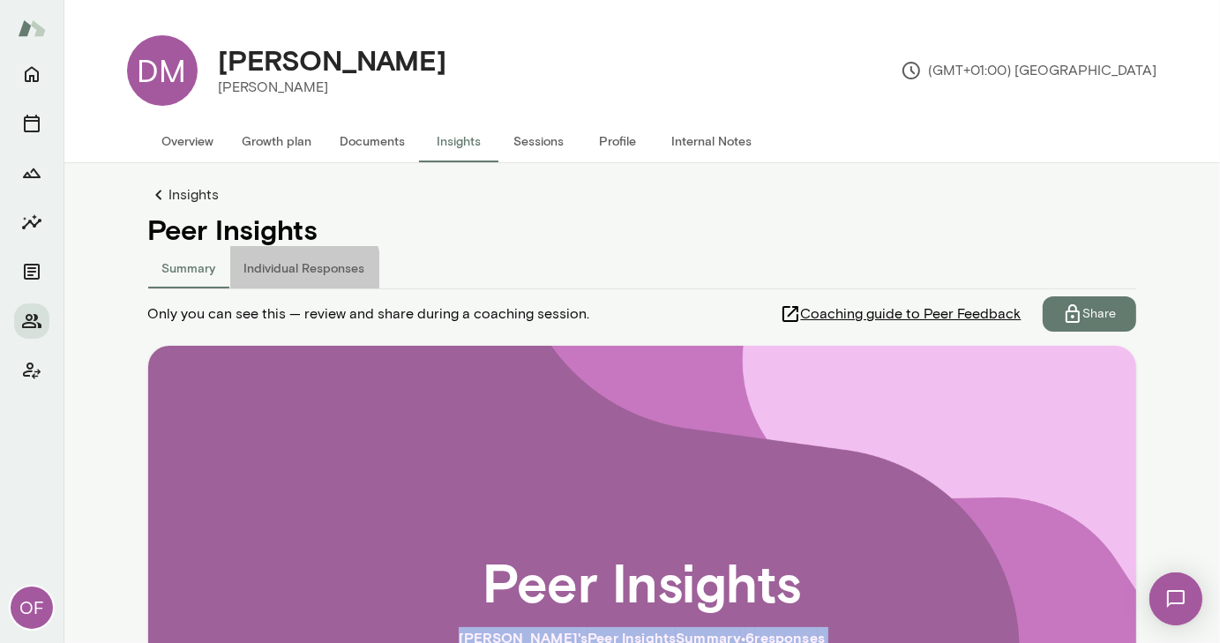
click at [279, 271] on button "Individual Responses" at bounding box center [304, 267] width 149 height 42
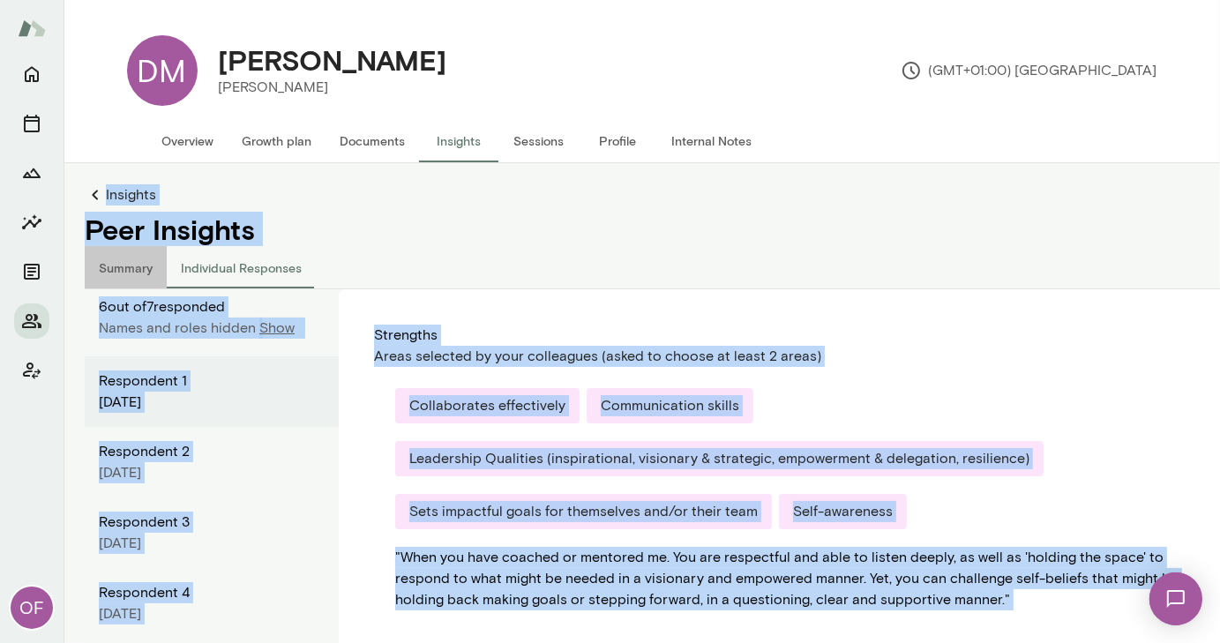
click at [126, 266] on button "Summary" at bounding box center [126, 267] width 82 height 42
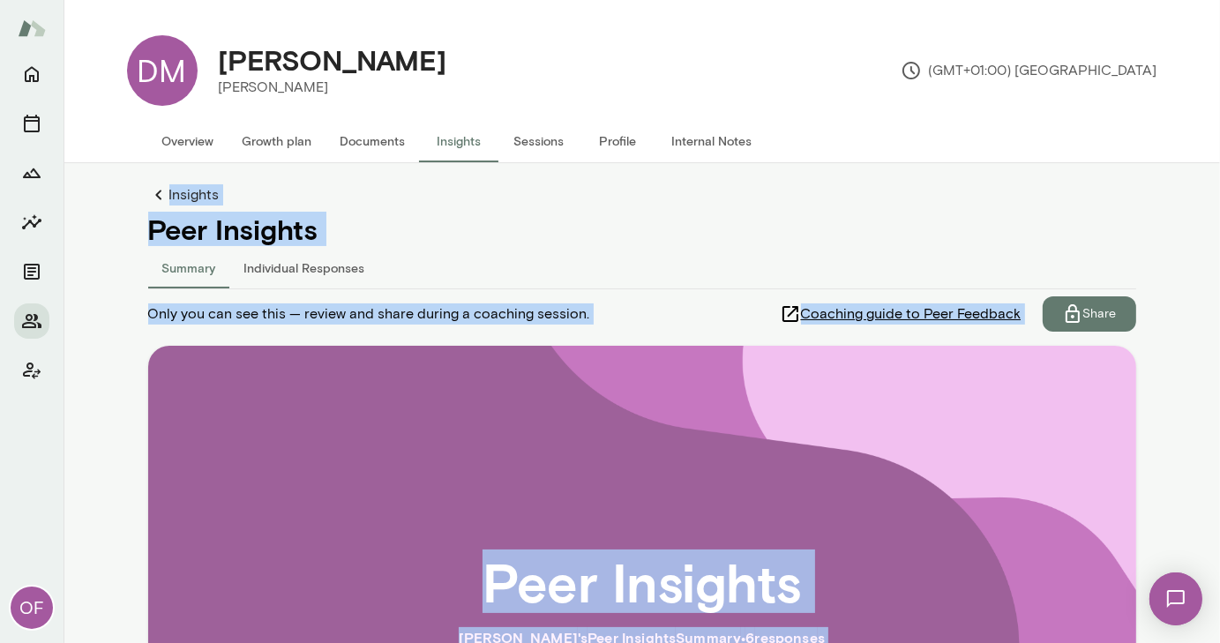
click at [459, 137] on button "Insights" at bounding box center [459, 141] width 79 height 42
click at [183, 266] on button "Summary" at bounding box center [189, 267] width 82 height 42
